Goal: Information Seeking & Learning: Learn about a topic

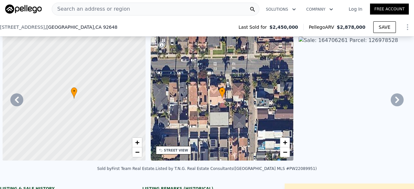
scroll to position [0, 150]
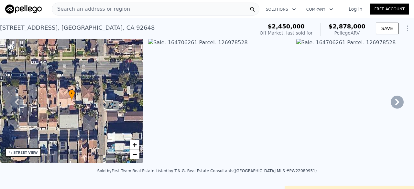
click at [108, 10] on span "Search an address or region" at bounding box center [91, 9] width 78 height 8
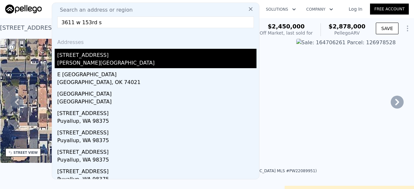
type input "3611 w 153rd s"
click at [87, 57] on div "[STREET_ADDRESS]" at bounding box center [156, 54] width 199 height 10
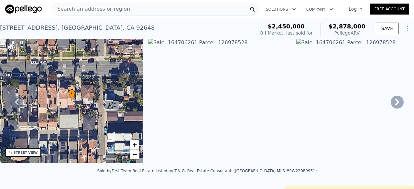
type input "3"
type input "4"
type input "1"
type input "2"
type input "1226"
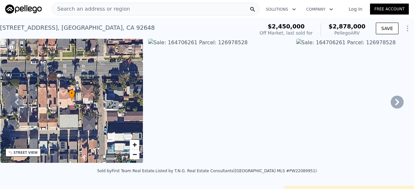
type input "2113"
type input "5003"
type input "7606"
type input "$ 1,096,000"
type input "6"
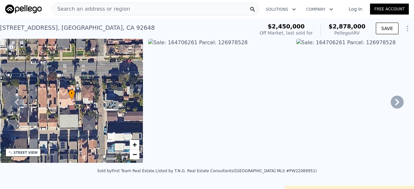
type input "$ 97,454"
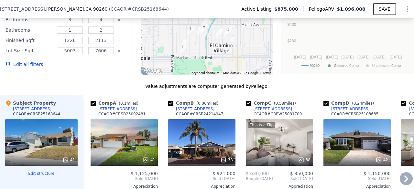
scroll to position [688, 0]
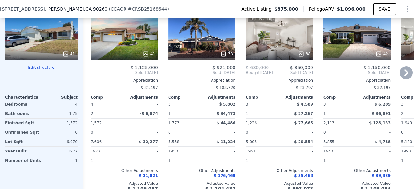
click at [220, 43] on div "38" at bounding box center [201, 36] width 67 height 47
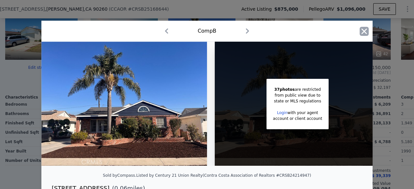
click at [360, 31] on icon "button" at bounding box center [364, 31] width 9 height 9
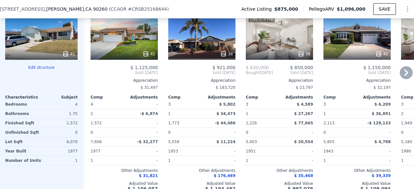
click at [115, 49] on div "41" at bounding box center [124, 36] width 67 height 47
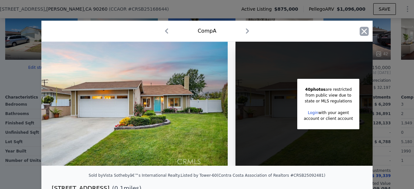
click at [363, 30] on icon "button" at bounding box center [364, 30] width 5 height 5
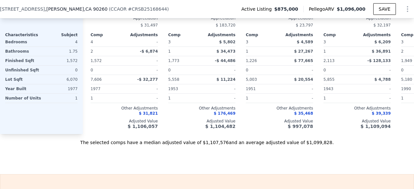
scroll to position [747, 0]
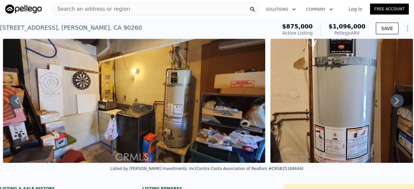
drag, startPoint x: 360, startPoint y: 108, endPoint x: 128, endPoint y: 179, distance: 242.3
click at [128, 179] on div "Listed by [PERSON_NAME] Investments, Inc (Contra Costa Association of Realtors …" at bounding box center [207, 171] width 414 height 16
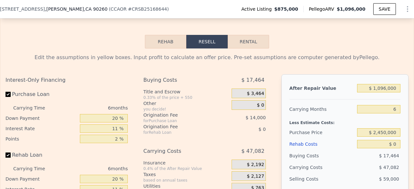
scroll to position [917, 0]
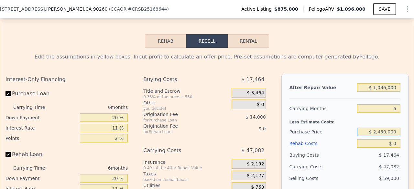
click at [378, 136] on input "$ 2,450,000" at bounding box center [378, 132] width 43 height 8
type input "$ 775,000"
type input "$ 204,187"
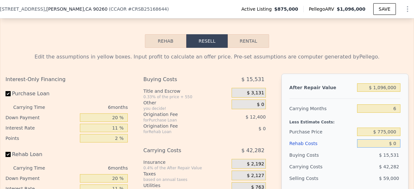
click at [391, 148] on input "$ 0" at bounding box center [378, 143] width 43 height 8
type input "$ 01"
type input "$ 204,186"
type input "$ 0"
type input "$ 204,187"
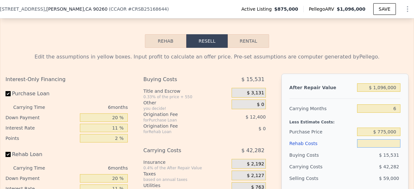
type input "$ 1"
type input "$ 204,186"
type input "$ 11"
type input "$ 204,176"
type input "$ 110"
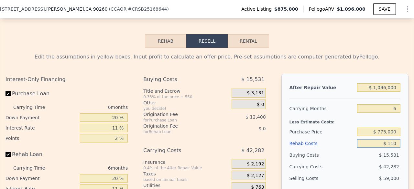
type input "$ 204,069"
type input "$ 1,100"
type input "$ 203,015"
type input "$ 11,000"
type input "$ 192,483"
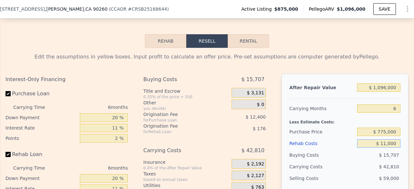
type input "$ 110,000"
type input "$ 87,147"
type input "$ 110,000"
click at [343, 160] on div "Buying Costs" at bounding box center [321, 155] width 65 height 12
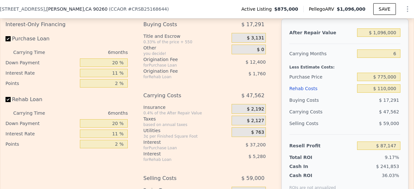
scroll to position [972, 0]
click at [379, 81] on input "$ 775,000" at bounding box center [378, 77] width 43 height 8
type input "$ 800,000"
type input "$ 60,464"
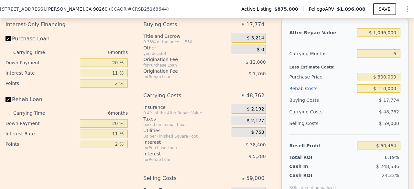
click at [330, 106] on div "Buying Costs" at bounding box center [321, 100] width 65 height 12
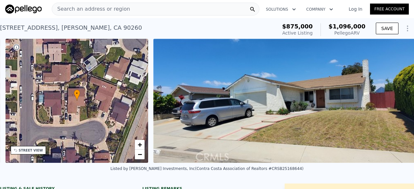
scroll to position [0, 150]
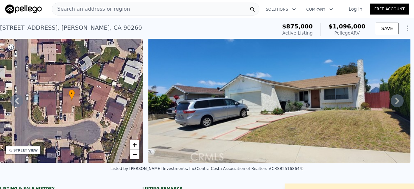
click at [92, 113] on div "• + −" at bounding box center [71, 101] width 143 height 124
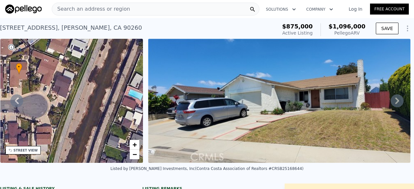
drag, startPoint x: 64, startPoint y: 112, endPoint x: 10, endPoint y: 85, distance: 60.2
click at [10, 85] on div "• + −" at bounding box center [71, 101] width 143 height 124
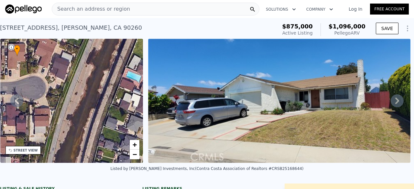
drag, startPoint x: 50, startPoint y: 93, endPoint x: 49, endPoint y: 77, distance: 16.8
click at [49, 77] on div "• + −" at bounding box center [71, 101] width 143 height 124
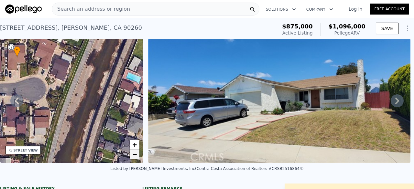
click at [136, 158] on span "−" at bounding box center [135, 154] width 4 height 8
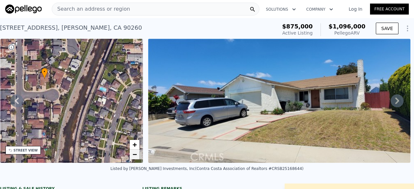
click at [136, 158] on span "−" at bounding box center [135, 154] width 4 height 8
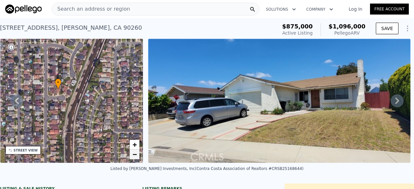
click at [136, 158] on span "−" at bounding box center [135, 154] width 4 height 8
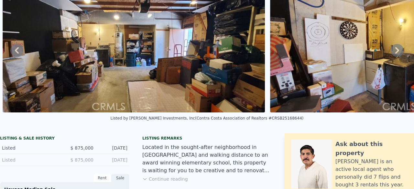
scroll to position [0, 0]
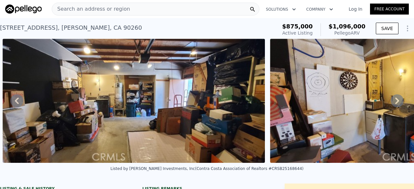
click at [83, 7] on span "Search an address or region" at bounding box center [91, 9] width 78 height 8
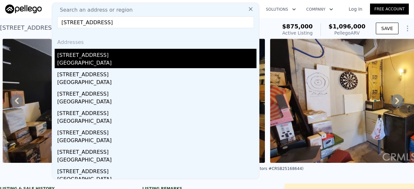
type input "[STREET_ADDRESS]"
click at [105, 55] on div "[STREET_ADDRESS]" at bounding box center [156, 54] width 199 height 10
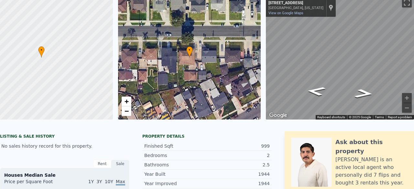
scroll to position [2, 0]
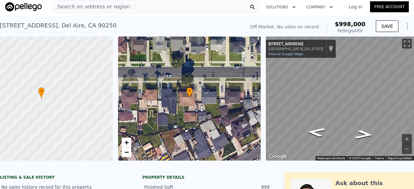
click at [97, 9] on span "Search an address or region" at bounding box center [91, 7] width 78 height 8
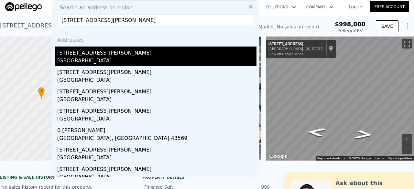
type input "[STREET_ADDRESS][PERSON_NAME]"
click at [99, 62] on div "[GEOGRAPHIC_DATA]" at bounding box center [156, 61] width 199 height 9
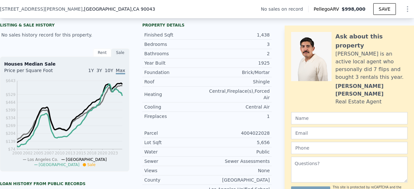
scroll to position [169, 0]
